Goal: Information Seeking & Learning: Learn about a topic

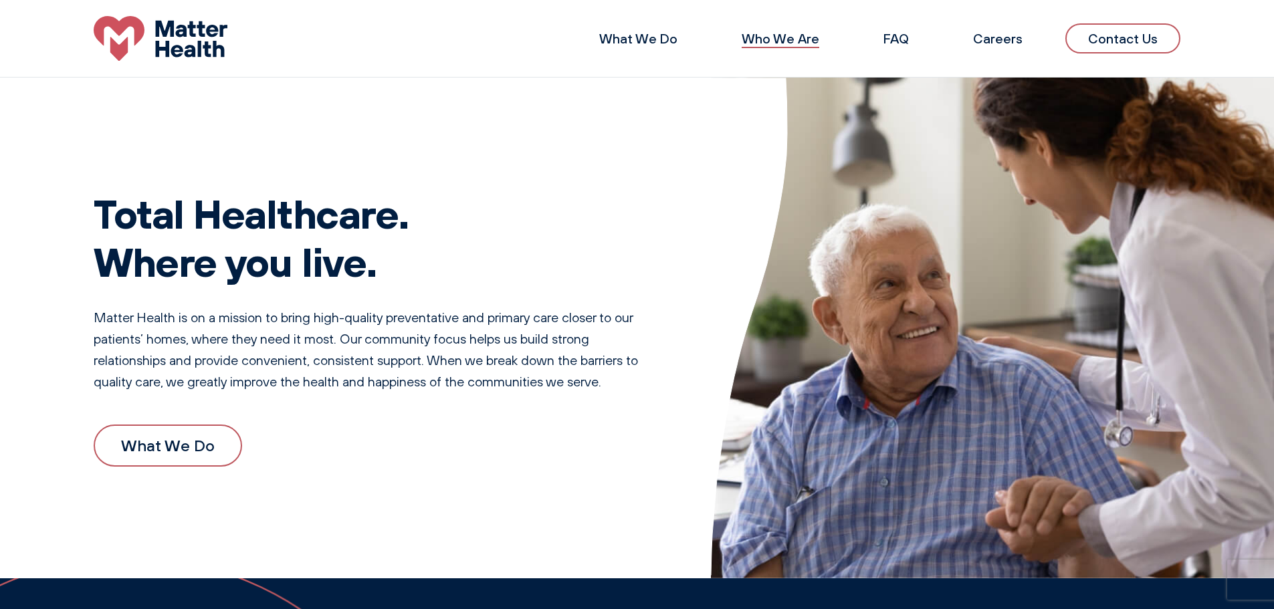
click at [785, 39] on link "Who We Are" at bounding box center [781, 38] width 78 height 17
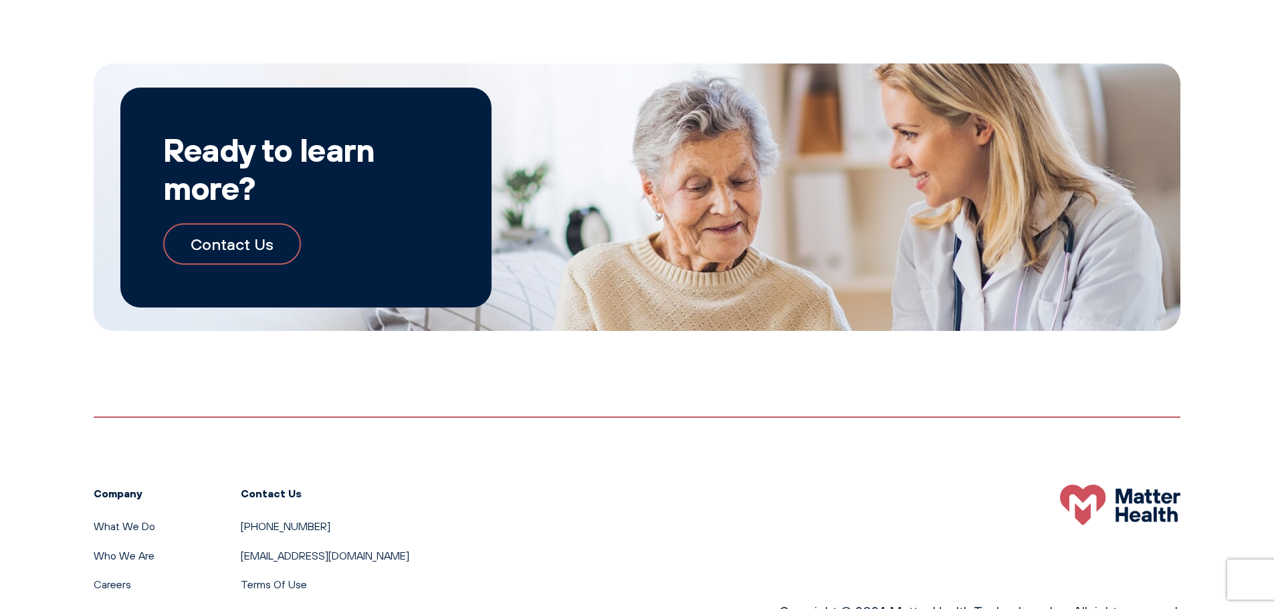
scroll to position [1565, 0]
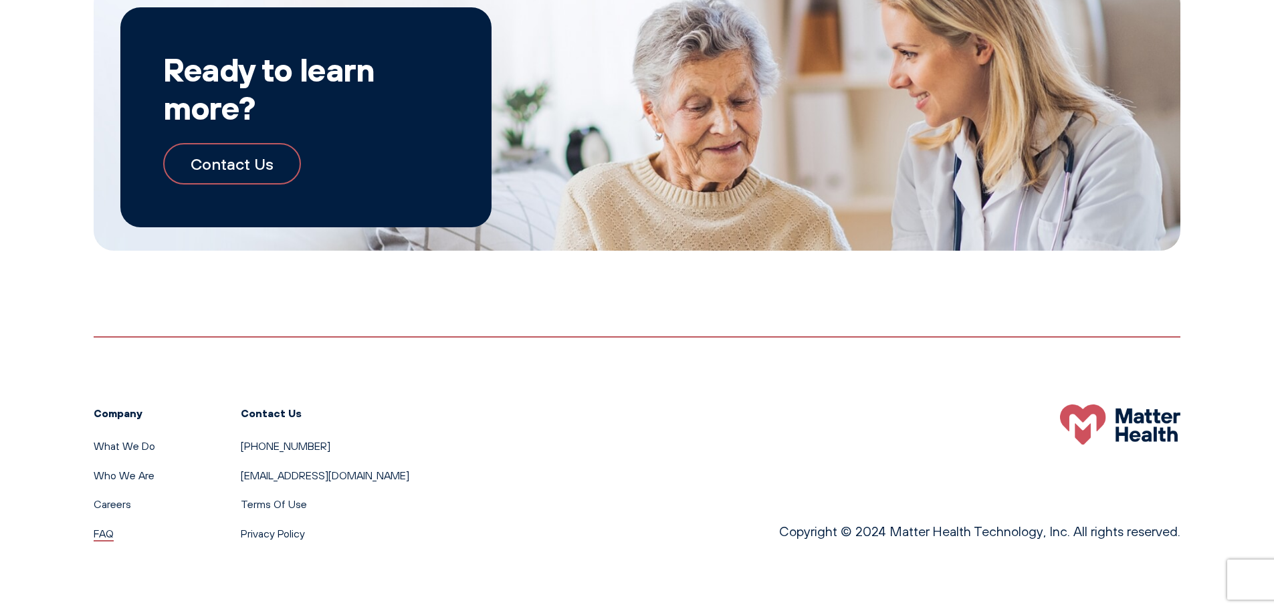
click at [105, 532] on link "FAQ" at bounding box center [104, 533] width 20 height 13
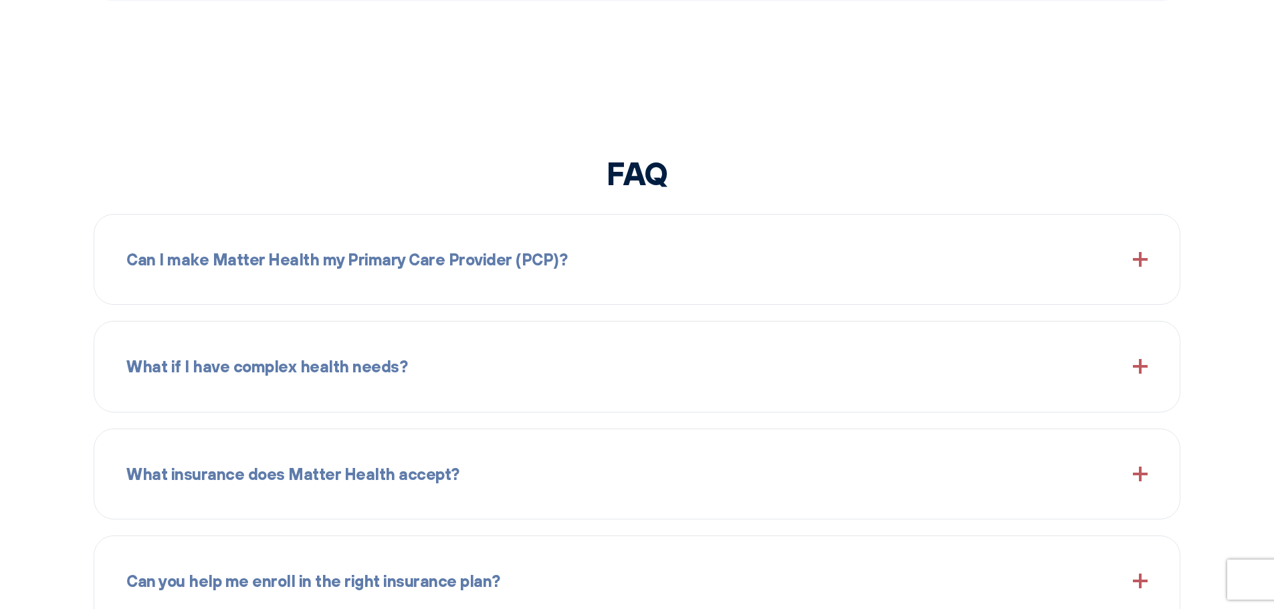
scroll to position [1584, 0]
